Goal: Task Accomplishment & Management: Complete application form

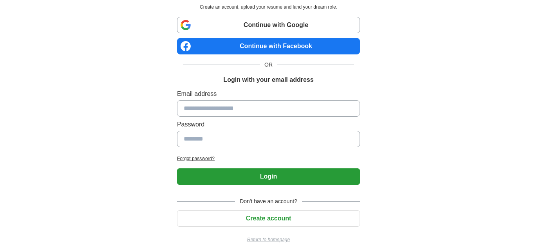
scroll to position [45, 0]
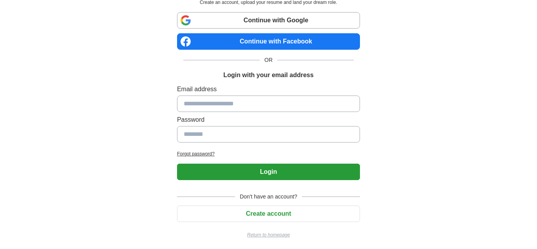
click at [253, 211] on button "Create account" at bounding box center [268, 213] width 183 height 16
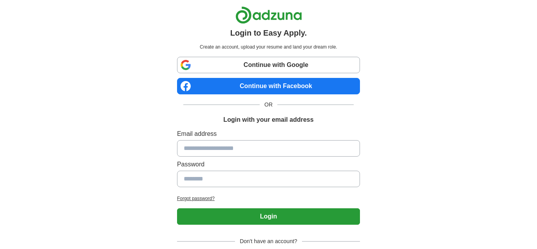
scroll to position [45, 0]
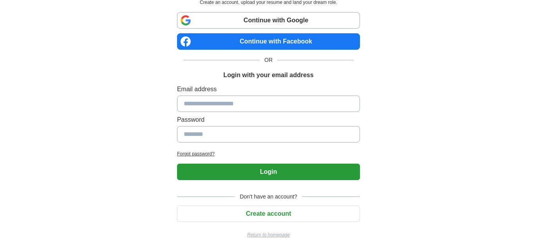
click at [261, 209] on button "Create account" at bounding box center [268, 213] width 183 height 16
